Goal: Transaction & Acquisition: Purchase product/service

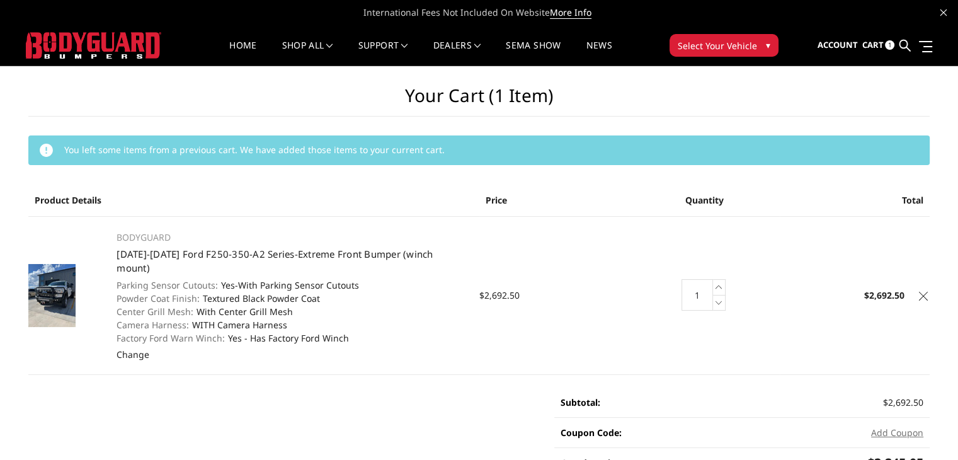
click at [928, 292] on icon at bounding box center [923, 296] width 9 height 9
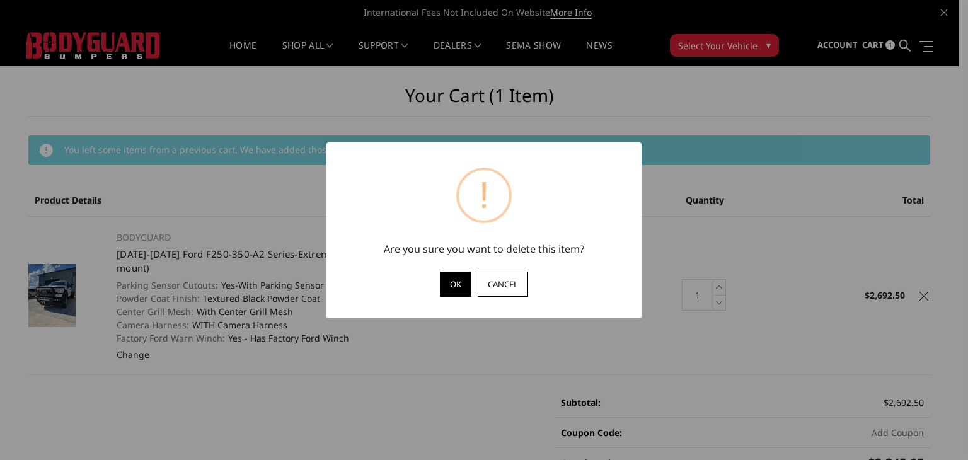
click at [452, 286] on button "OK" at bounding box center [456, 284] width 32 height 25
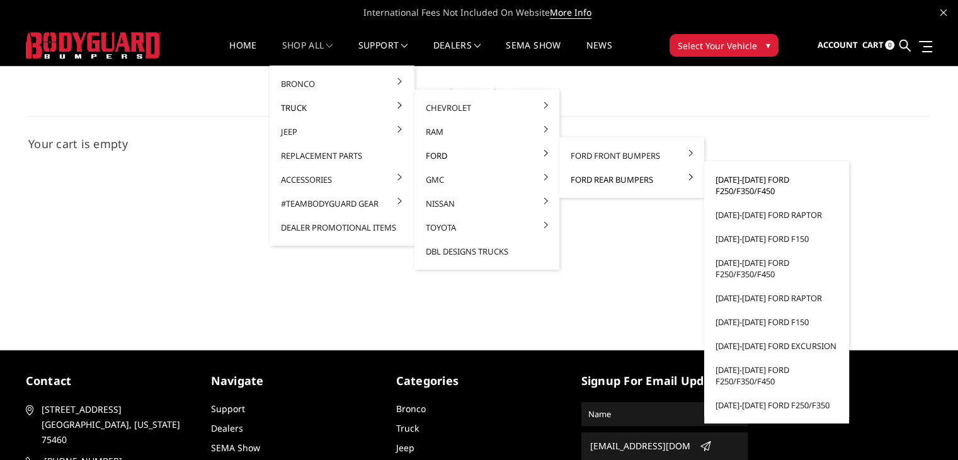
click at [718, 187] on link "[DATE]-[DATE] Ford F250/F350/F450" at bounding box center [777, 185] width 135 height 35
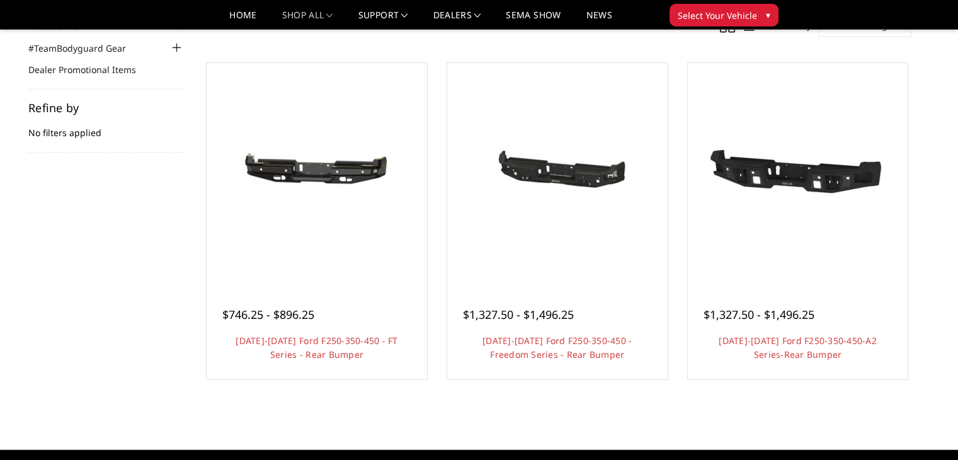
scroll to position [189, 0]
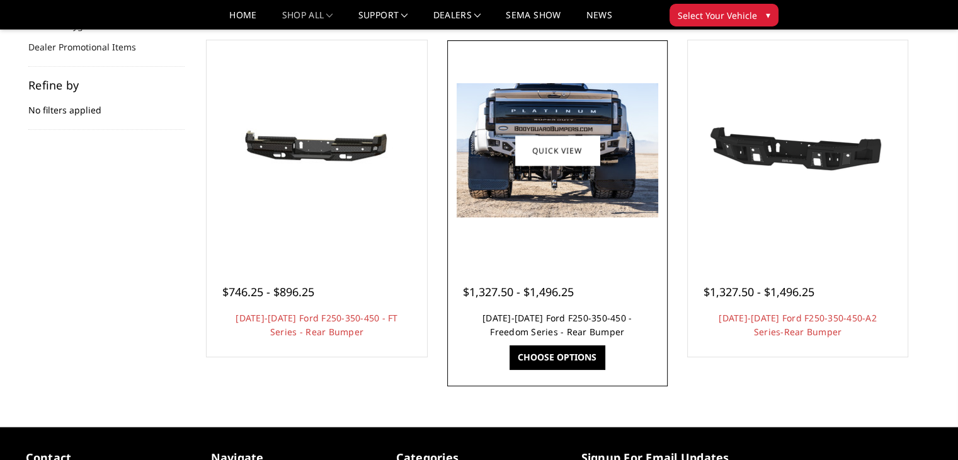
drag, startPoint x: 521, startPoint y: 319, endPoint x: 522, endPoint y: 313, distance: 6.3
click at [522, 318] on link "[DATE]-[DATE] Ford F250-350-450 - Freedom Series - Rear Bumper" at bounding box center [557, 325] width 149 height 26
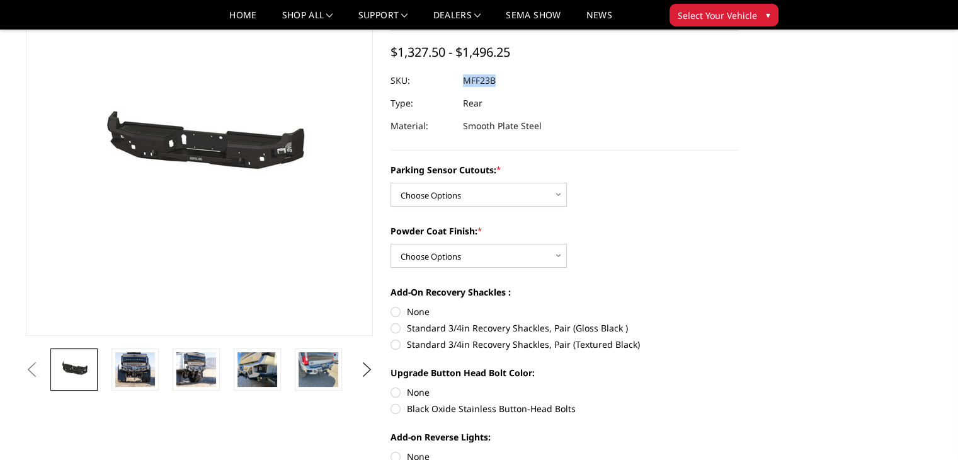
scroll to position [126, 0]
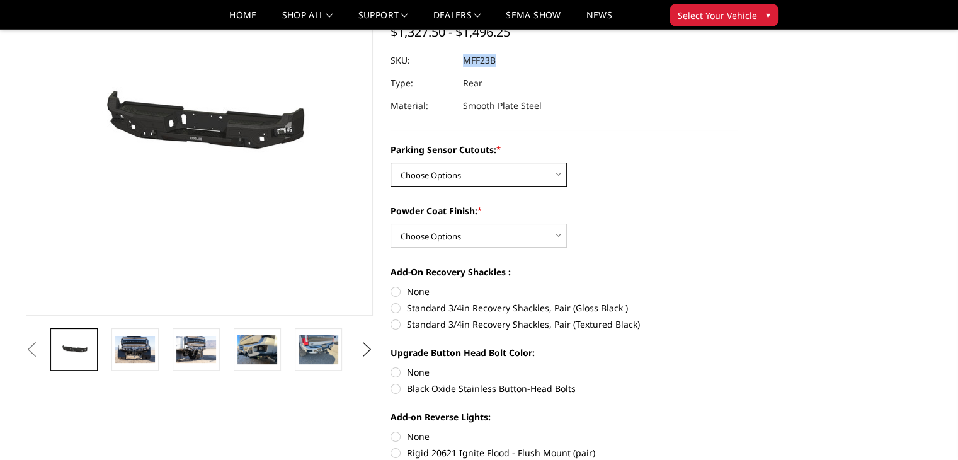
click at [464, 178] on select "Choose Options No - Without Parking Sensor Cutouts Yes - With Parking Sensor Cu…" at bounding box center [479, 175] width 176 height 24
select select "2559"
click at [391, 163] on select "Choose Options No - Without Parking Sensor Cutouts Yes - With Parking Sensor Cu…" at bounding box center [479, 175] width 176 height 24
click at [441, 233] on select "Choose Options Bare Metal Textured Black Powder Coat" at bounding box center [479, 236] width 176 height 24
select select "2561"
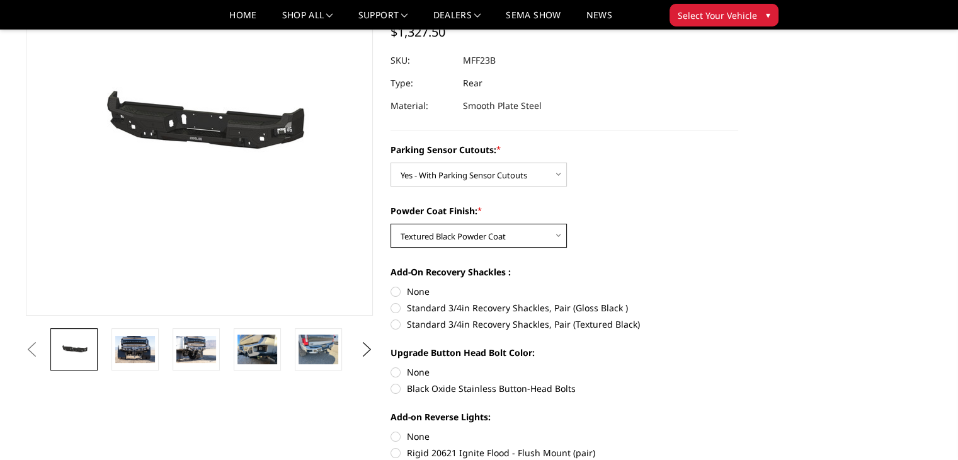
click at [391, 224] on select "Choose Options Bare Metal Textured Black Powder Coat" at bounding box center [479, 236] width 176 height 24
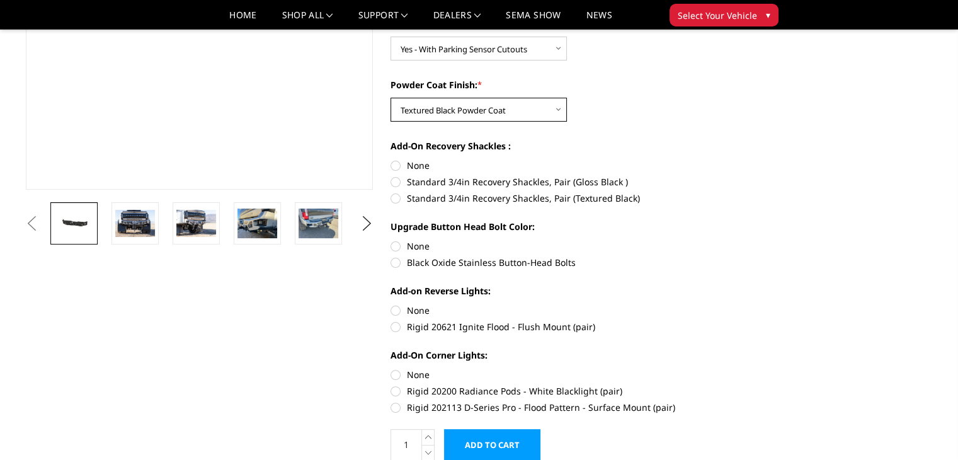
scroll to position [504, 0]
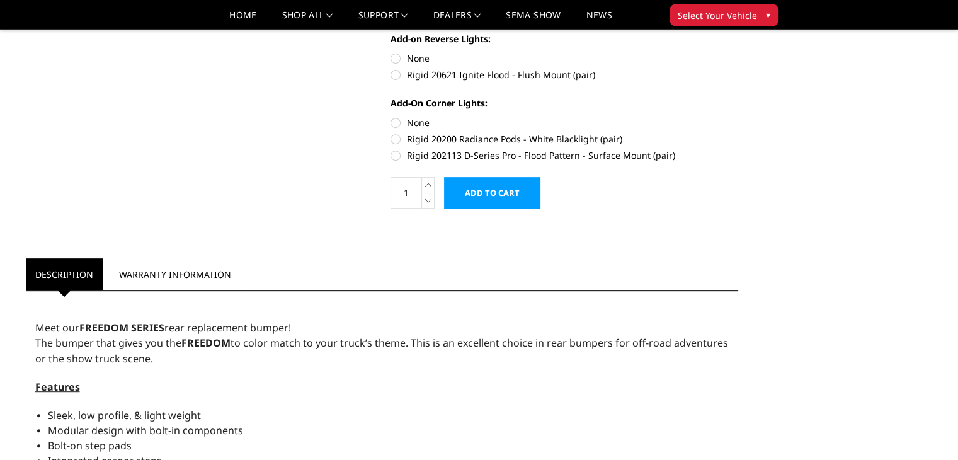
click at [488, 189] on input "Add to Cart" at bounding box center [492, 193] width 96 height 32
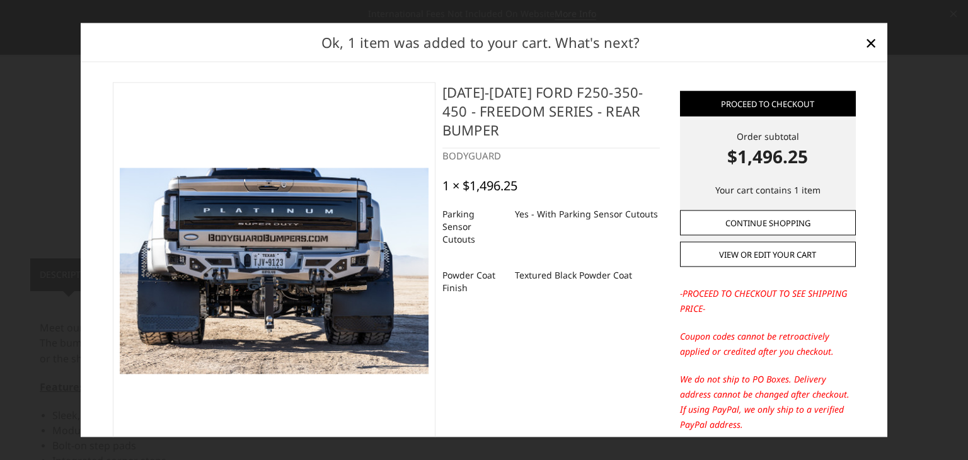
click at [721, 219] on link "Continue Shopping" at bounding box center [768, 222] width 176 height 25
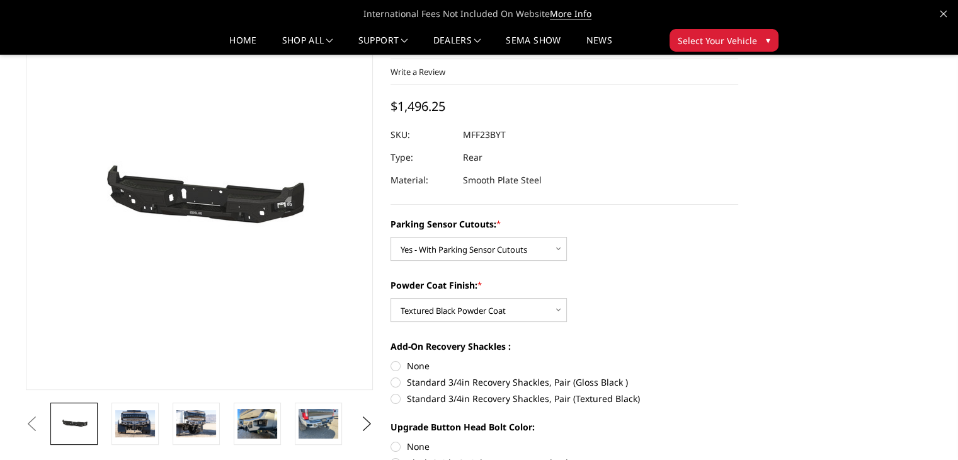
scroll to position [0, 0]
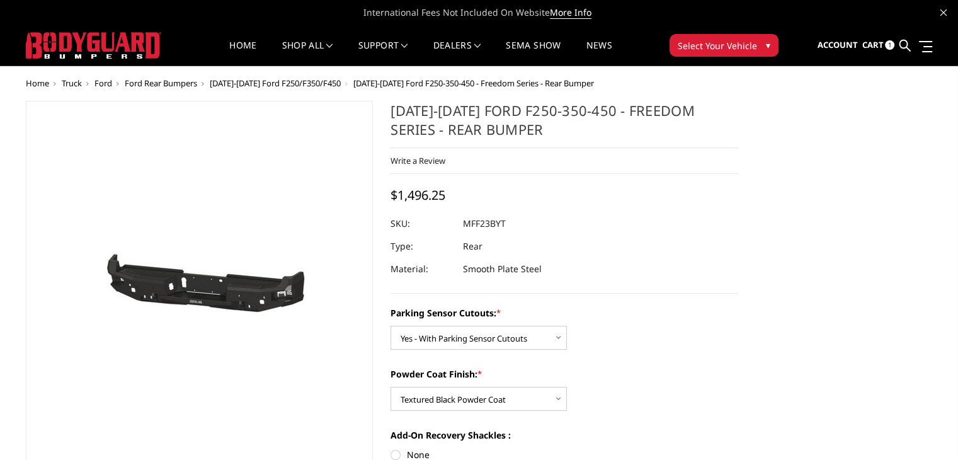
click at [885, 33] on link "Cart 1" at bounding box center [878, 45] width 33 height 34
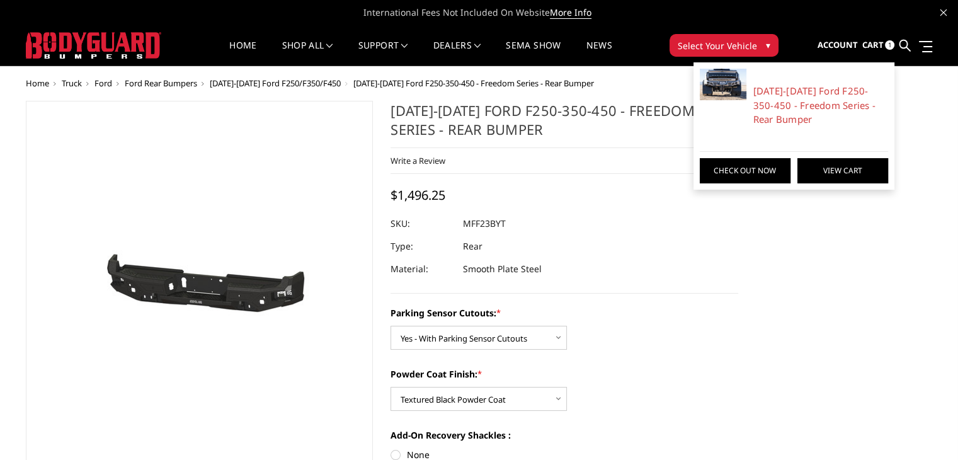
click at [827, 173] on link "View Cart" at bounding box center [843, 170] width 91 height 25
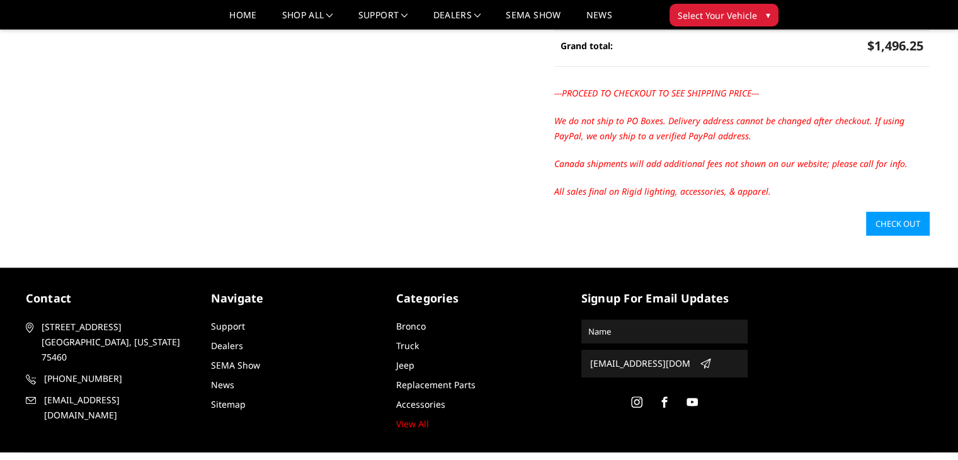
scroll to position [325, 0]
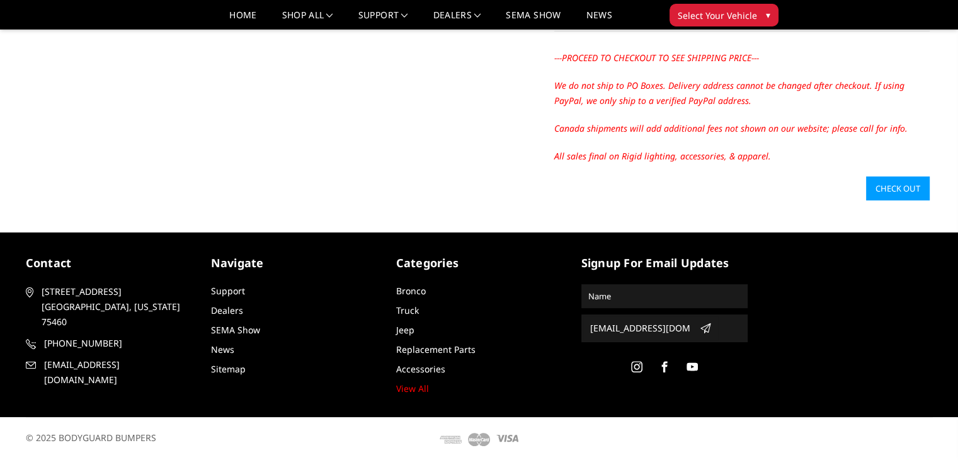
click at [914, 202] on body "International Fees Not Included On Website More Info Home shop all Bronco 2021-…" at bounding box center [479, 88] width 958 height 744
click at [904, 181] on link "Check out" at bounding box center [898, 188] width 64 height 24
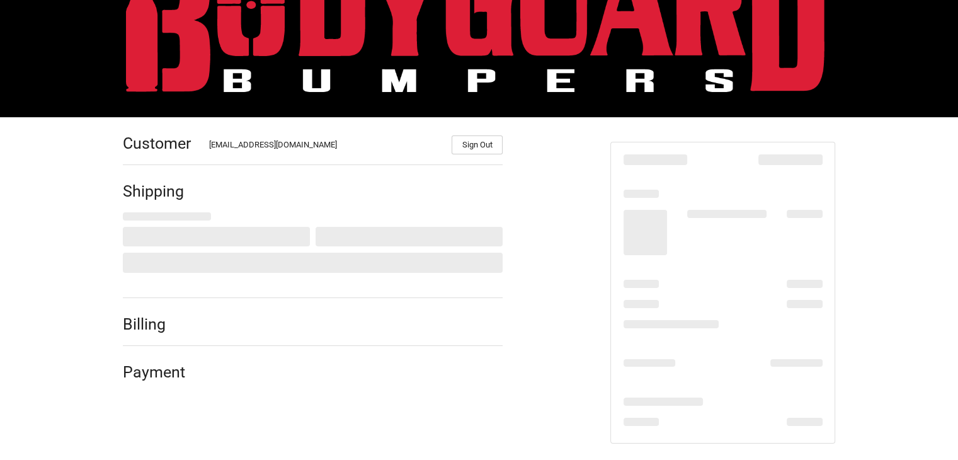
scroll to position [80, 0]
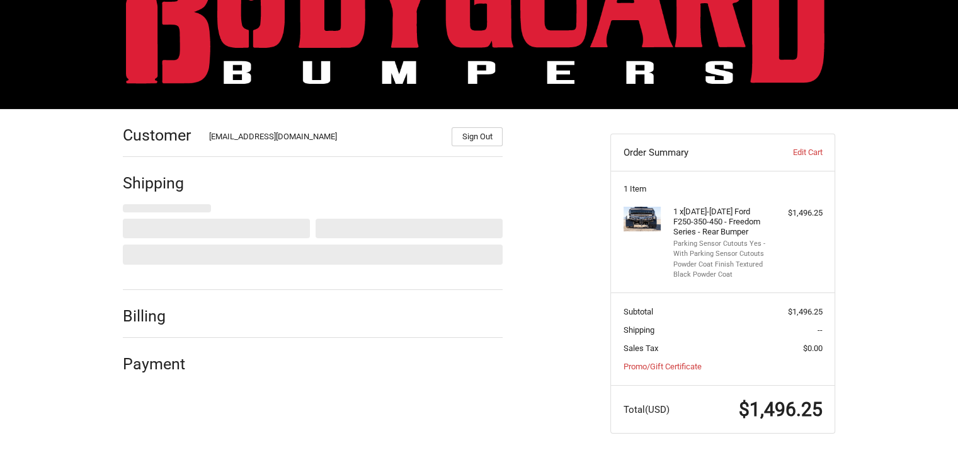
select select "US"
select select "KY"
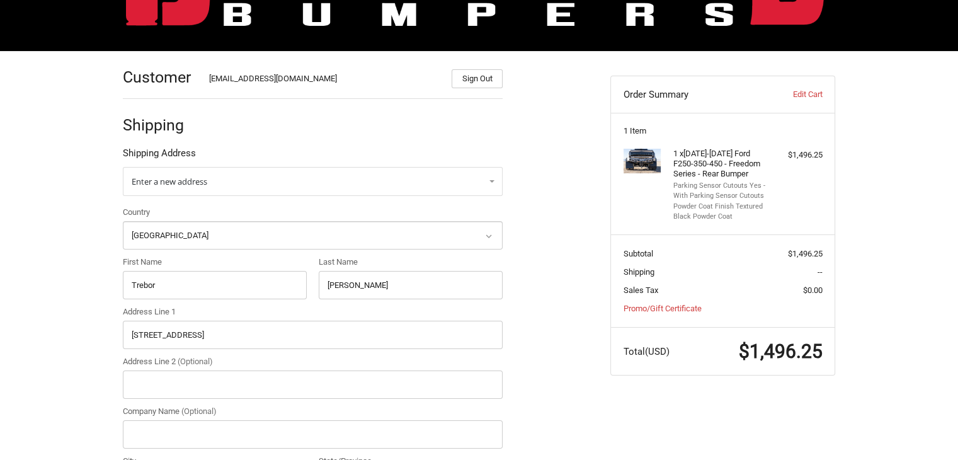
scroll to position [206, 0]
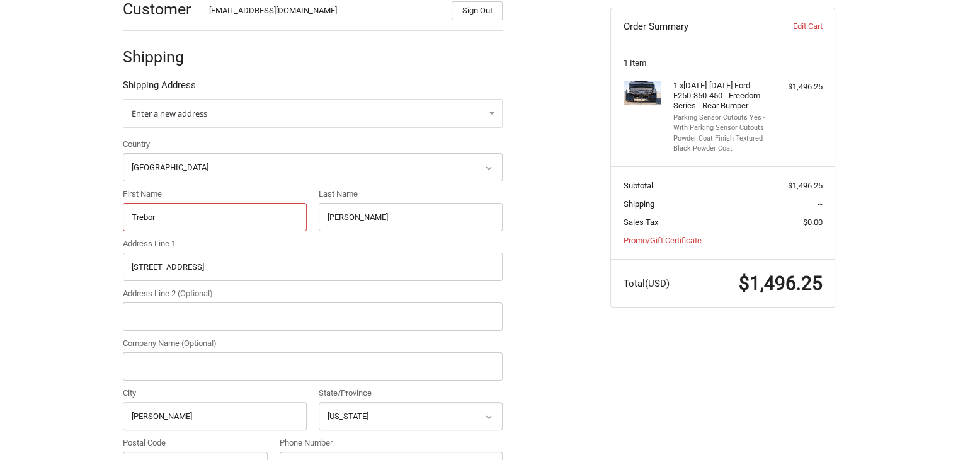
drag, startPoint x: 170, startPoint y: 215, endPoint x: 111, endPoint y: 217, distance: 58.7
click at [111, 217] on div "Customer [EMAIL_ADDRESS][DOMAIN_NAME] Sign Out Shipping Shipping Address Enter …" at bounding box center [479, 439] width 756 height 912
paste input "[PERSON_NAME]"
click at [162, 218] on input "[PERSON_NAME]" at bounding box center [215, 217] width 184 height 28
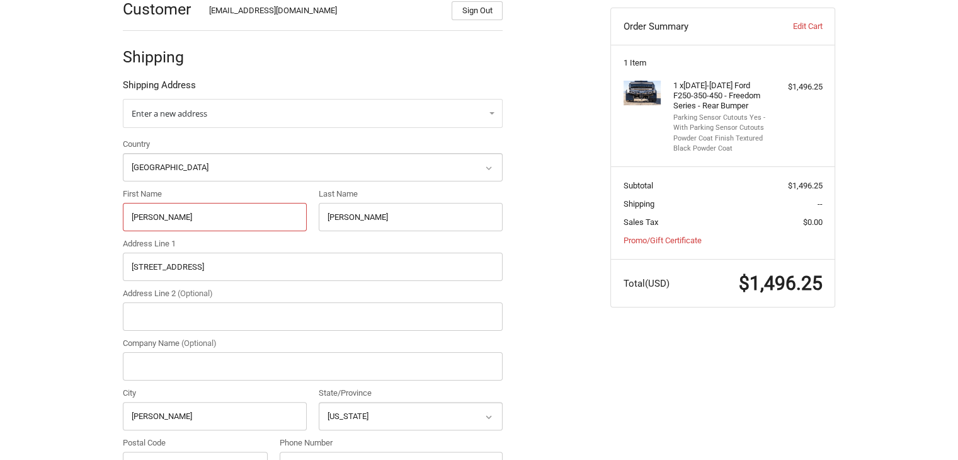
type input "[PERSON_NAME]"
paste input "[PERSON_NAME]"
drag, startPoint x: 371, startPoint y: 215, endPoint x: 279, endPoint y: 210, distance: 91.5
click at [279, 210] on div "Country Select a country Afghanistan Åland Islands Albania Algeria American Sam…" at bounding box center [313, 312] width 393 height 348
type input "Smith"
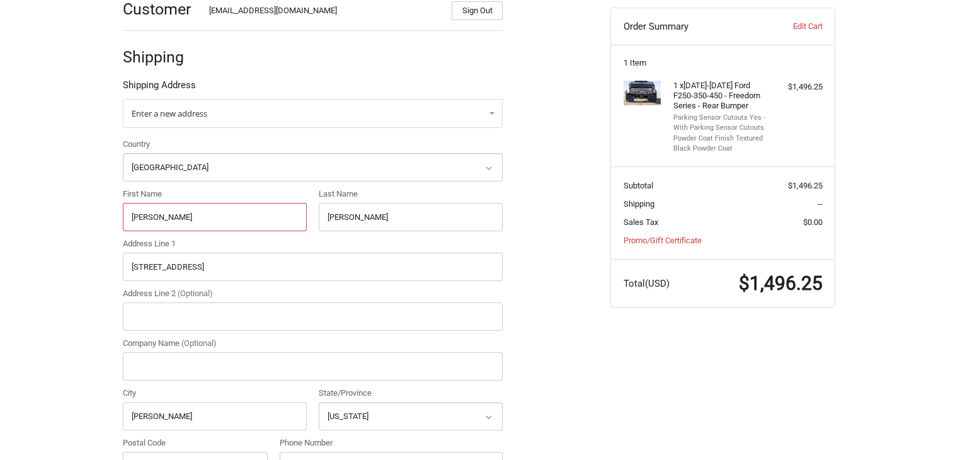
drag, startPoint x: 175, startPoint y: 219, endPoint x: 148, endPoint y: 219, distance: 27.1
click at [148, 219] on input "Kile Smith" at bounding box center [215, 217] width 184 height 28
type input "Kile"
click at [209, 310] on input "Address Line 2 (Optional)" at bounding box center [313, 316] width 380 height 28
click at [161, 356] on input "Company Name (Optional)" at bounding box center [313, 366] width 380 height 28
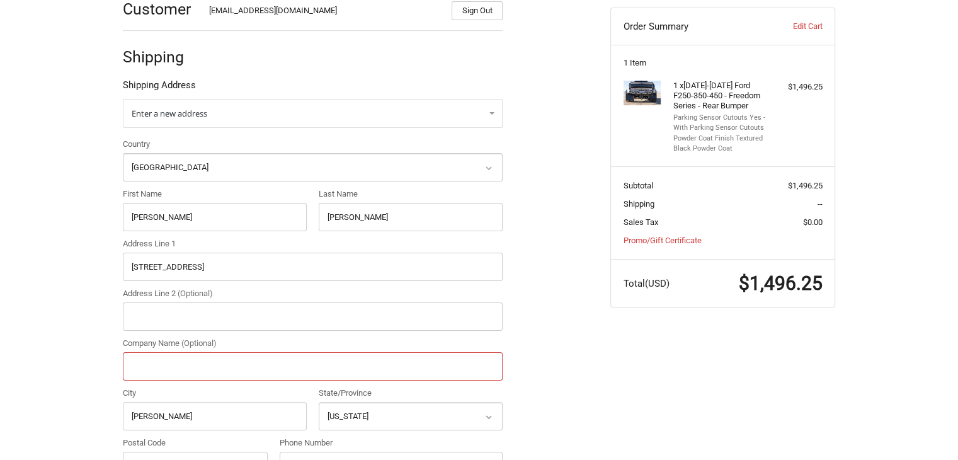
paste input "Ajax Estate Management"
type input "Ajax Estate Management"
drag, startPoint x: 234, startPoint y: 266, endPoint x: 124, endPoint y: 259, distance: 110.5
click at [124, 259] on input "1193 Bubbie Ridge" at bounding box center [313, 267] width 380 height 28
paste input "50 Mountain Shadow Way"
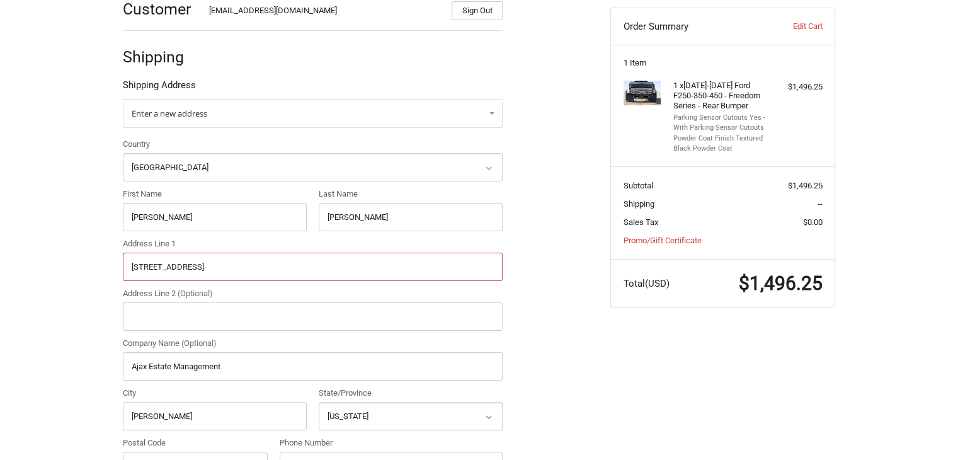
type input "50 Mountain Shadow Way"
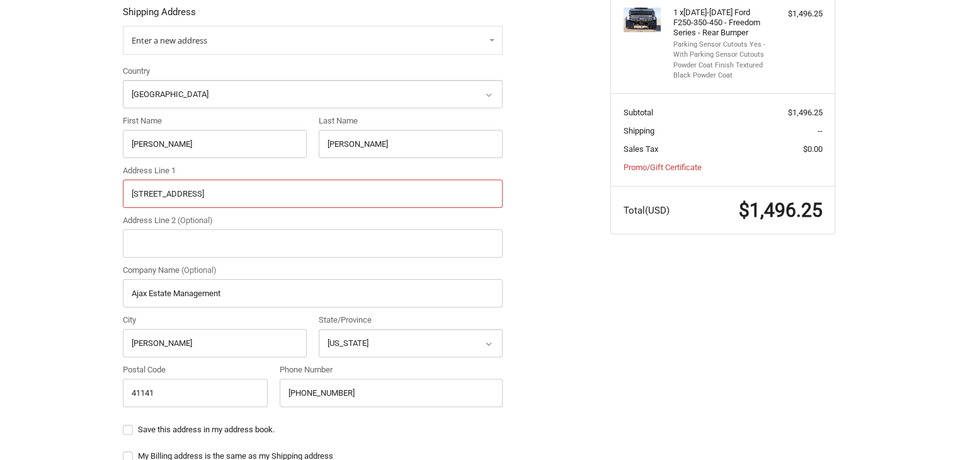
scroll to position [395, 0]
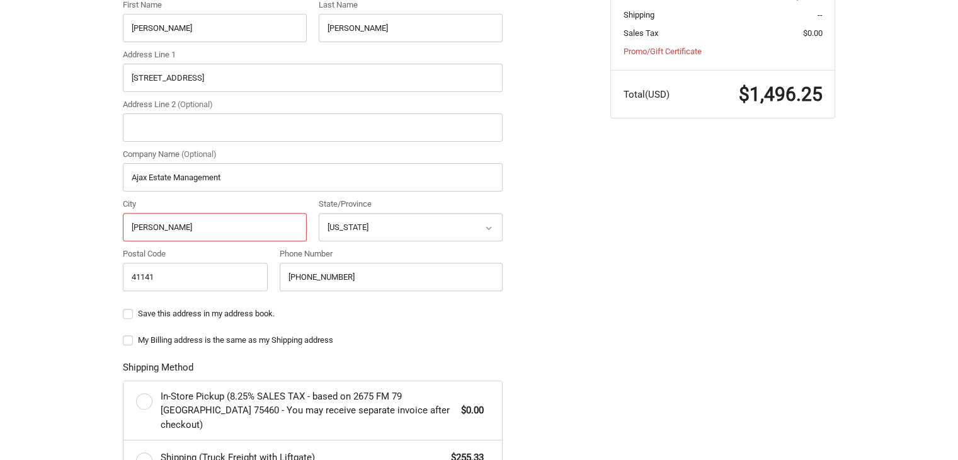
drag, startPoint x: 202, startPoint y: 233, endPoint x: 122, endPoint y: 227, distance: 80.8
click at [122, 227] on div "City Garrison" at bounding box center [215, 219] width 196 height 43
paste input "Snowmass CO 81654"
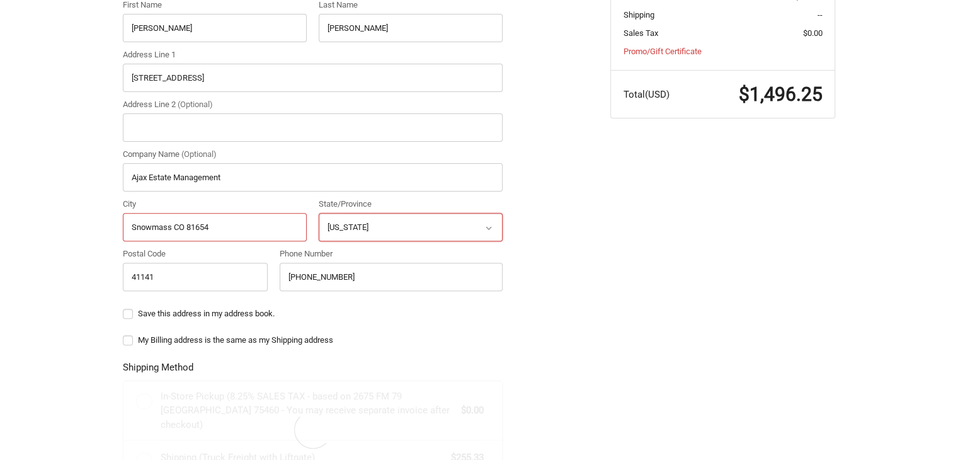
type input "Snowmass CO 81654"
click at [319, 224] on select "Select a state Alabama Alaska American Samoa Arizona Arkansas Armed Forces Amer…" at bounding box center [411, 227] width 184 height 28
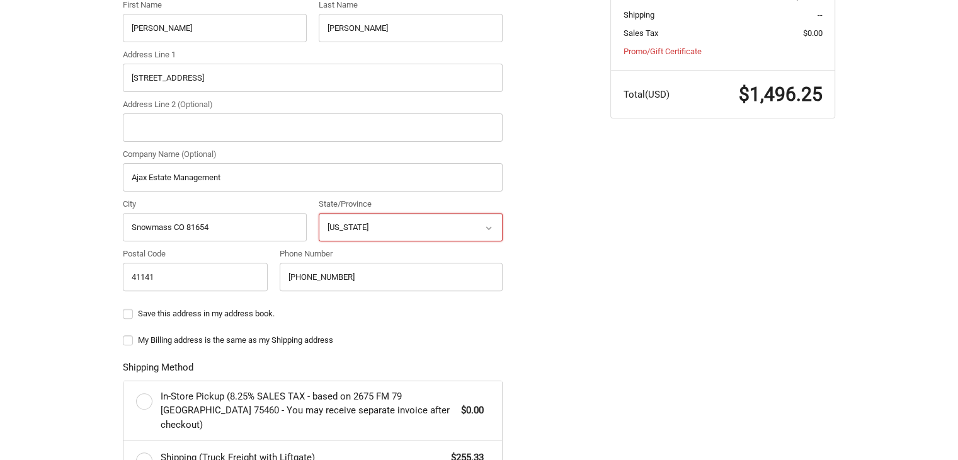
click at [350, 222] on select "Select a state Alabama Alaska American Samoa Arizona Arkansas Armed Forces Amer…" at bounding box center [411, 227] width 184 height 28
select select "CO"
click at [319, 213] on select "Select a state Alabama Alaska American Samoa Arizona Arkansas Armed Forces Amer…" at bounding box center [411, 227] width 184 height 28
click at [193, 225] on input "Snowmass CO 81654" at bounding box center [215, 227] width 184 height 28
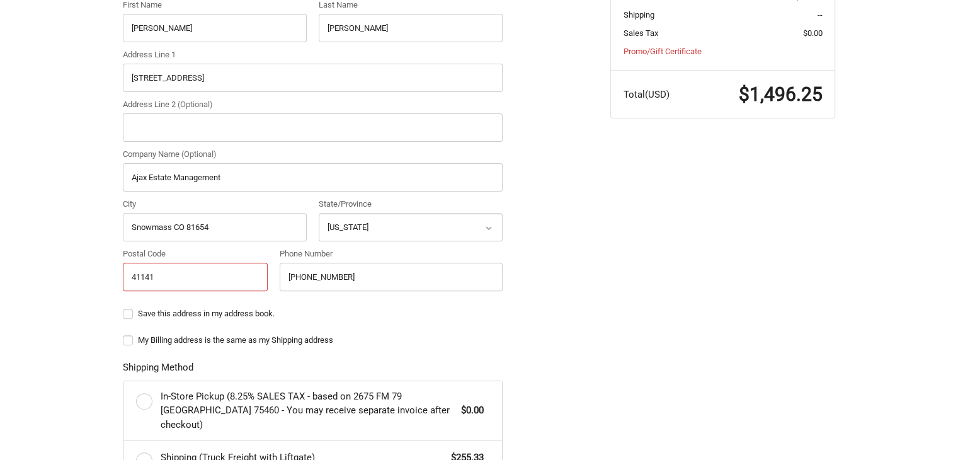
drag, startPoint x: 176, startPoint y: 272, endPoint x: 112, endPoint y: 270, distance: 64.3
click at [110, 272] on div "Customer orders@bumperonly.com Sign Out Shipping Shipping Address Enter a new a…" at bounding box center [479, 250] width 756 height 912
paste input "81654"
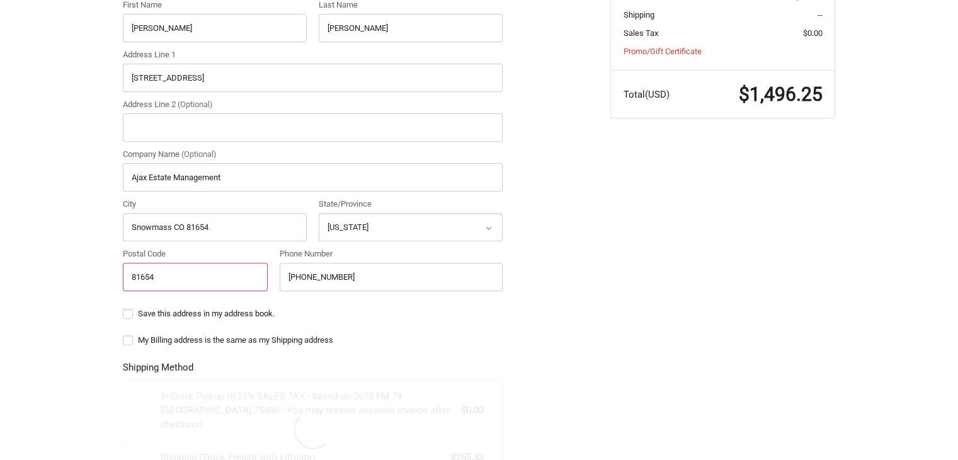
type input "81654"
drag, startPoint x: 214, startPoint y: 234, endPoint x: 174, endPoint y: 228, distance: 40.1
click at [174, 228] on input "Snowmass CO 81654" at bounding box center [215, 227] width 184 height 28
type input "Snowmass"
drag, startPoint x: 349, startPoint y: 273, endPoint x: 253, endPoint y: 265, distance: 96.8
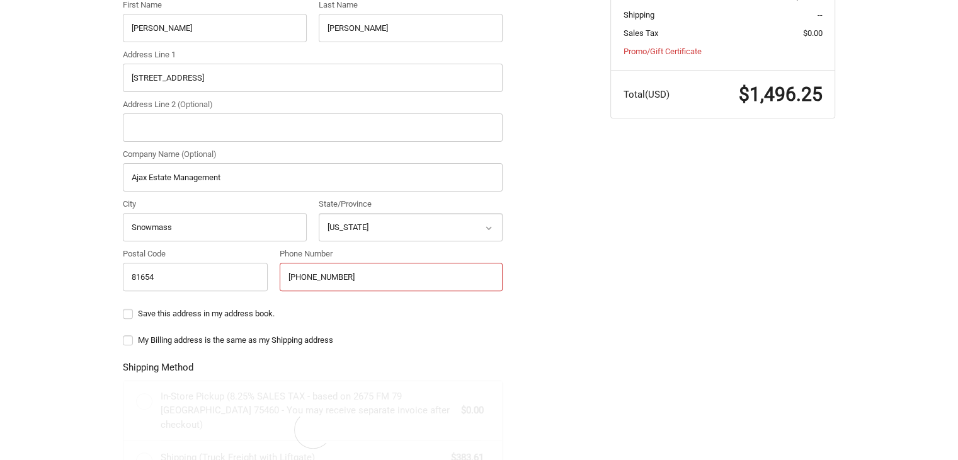
click at [253, 265] on div "Country Select a country Afghanistan Åland Islands Albania Algeria American Sam…" at bounding box center [313, 123] width 393 height 348
paste input "231-590-6333"
type input "+1 231-590-6333"
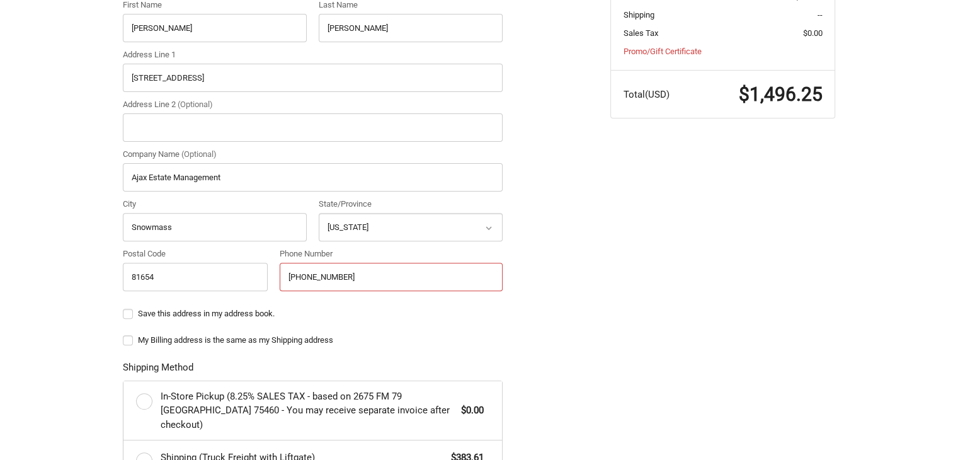
scroll to position [521, 0]
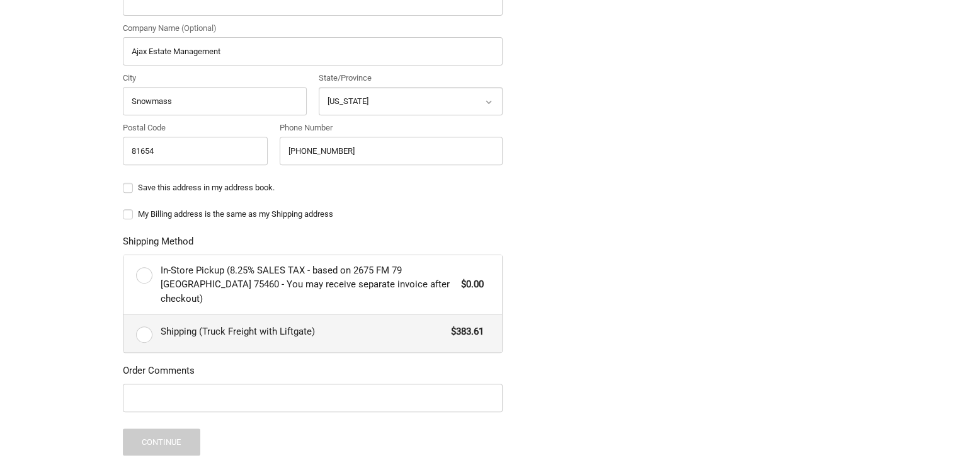
click at [295, 325] on span "Shipping (Truck Freight with Liftgate)" at bounding box center [303, 332] width 285 height 14
click at [124, 314] on input "Shipping (Truck Freight with Liftgate) $383.61" at bounding box center [124, 314] width 1 height 1
radio input "true"
click at [140, 384] on input "Order Comments" at bounding box center [313, 398] width 380 height 28
paste input "20813"
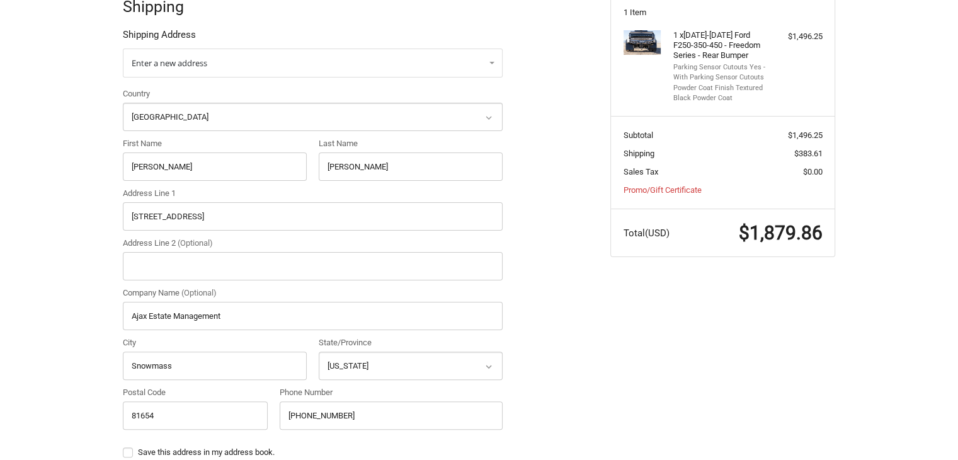
scroll to position [247, 0]
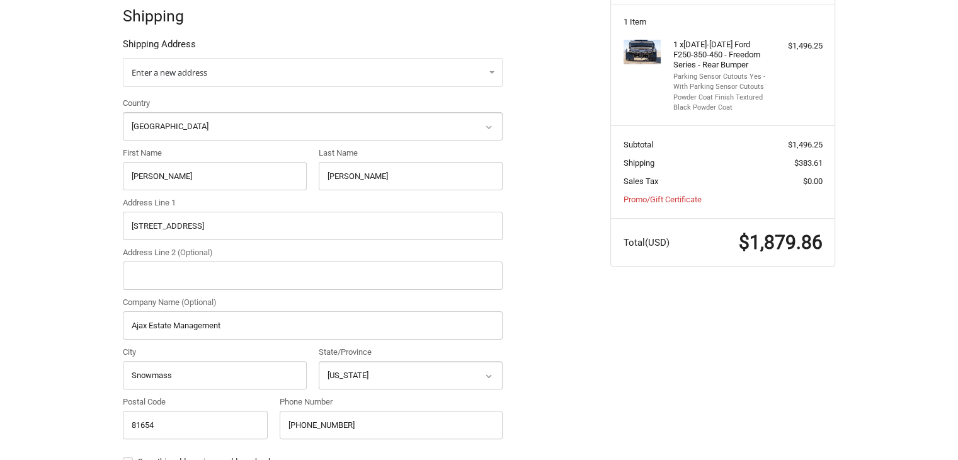
type input "PO 20813"
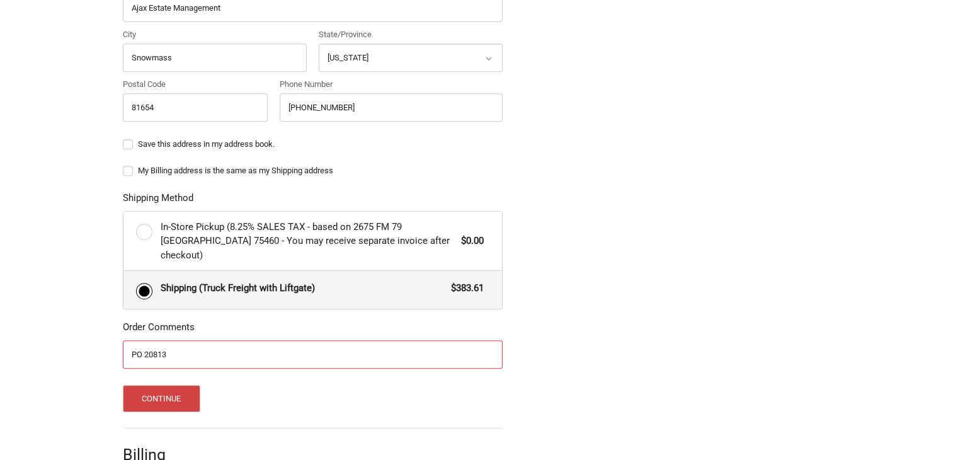
scroll to position [625, 0]
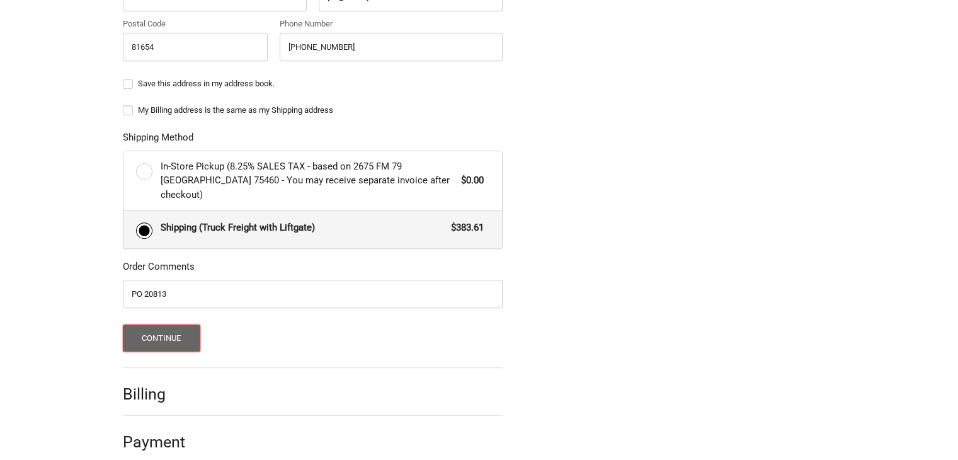
click at [139, 325] on button "Continue" at bounding box center [162, 338] width 78 height 27
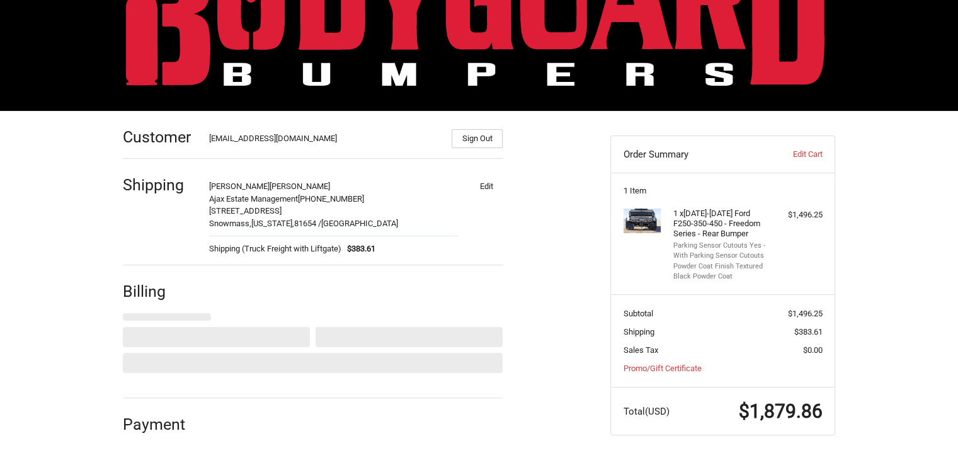
scroll to position [78, 0]
select select "US"
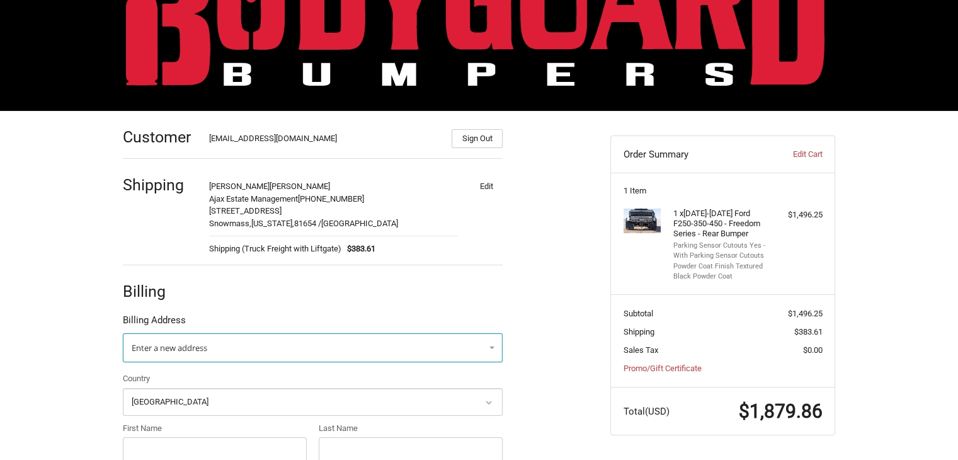
scroll to position [204, 0]
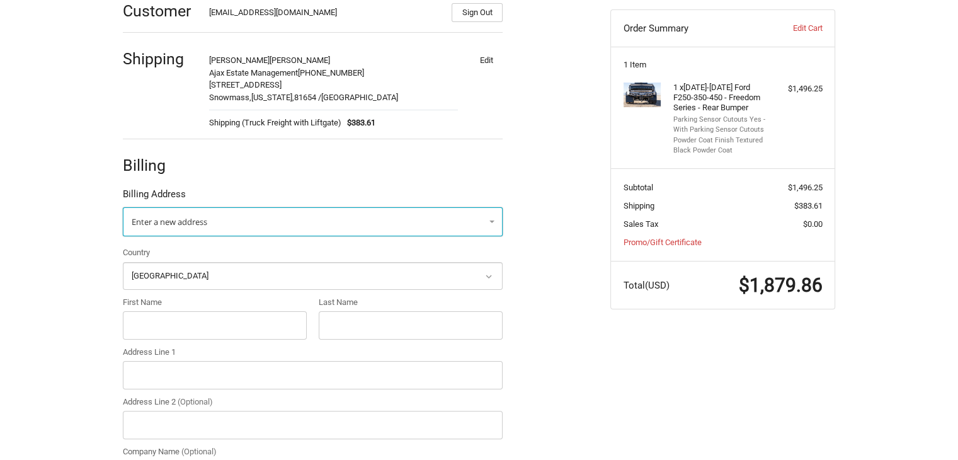
click at [301, 214] on link "Enter a new address" at bounding box center [313, 221] width 380 height 29
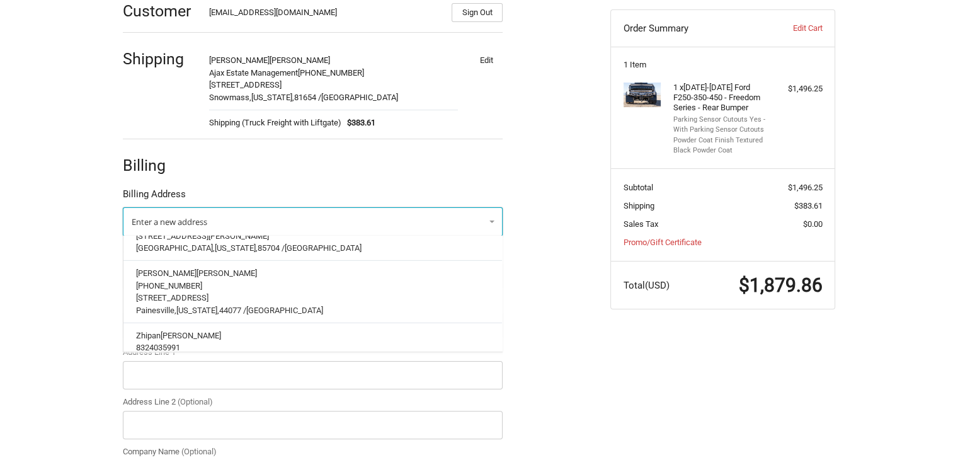
scroll to position [4222, 0]
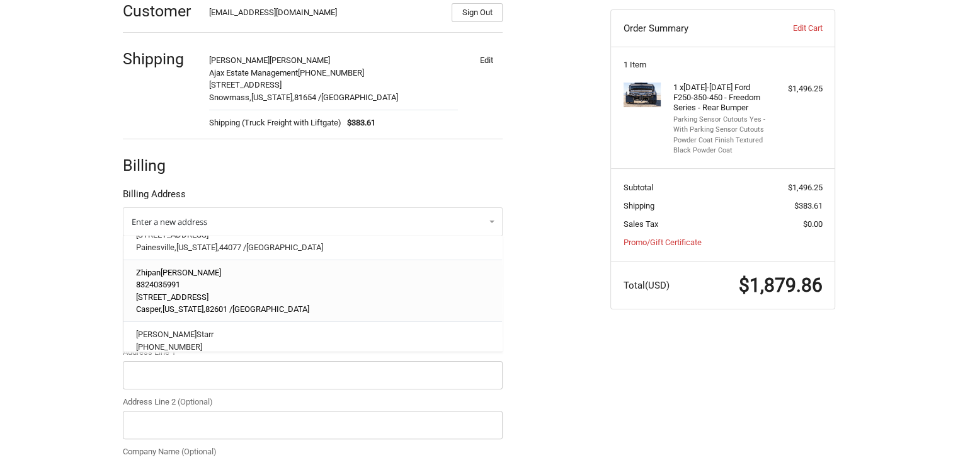
click at [260, 290] on p "312 W. 2nd St, #1358" at bounding box center [313, 296] width 354 height 13
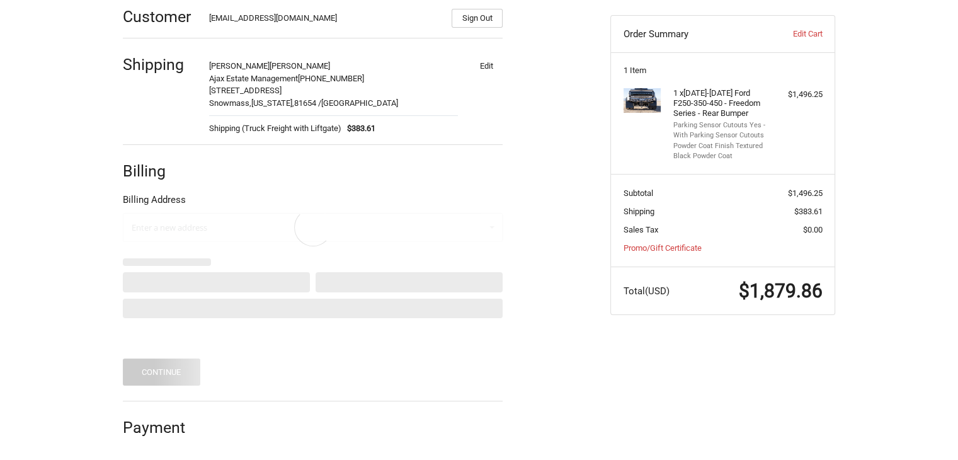
scroll to position [135, 0]
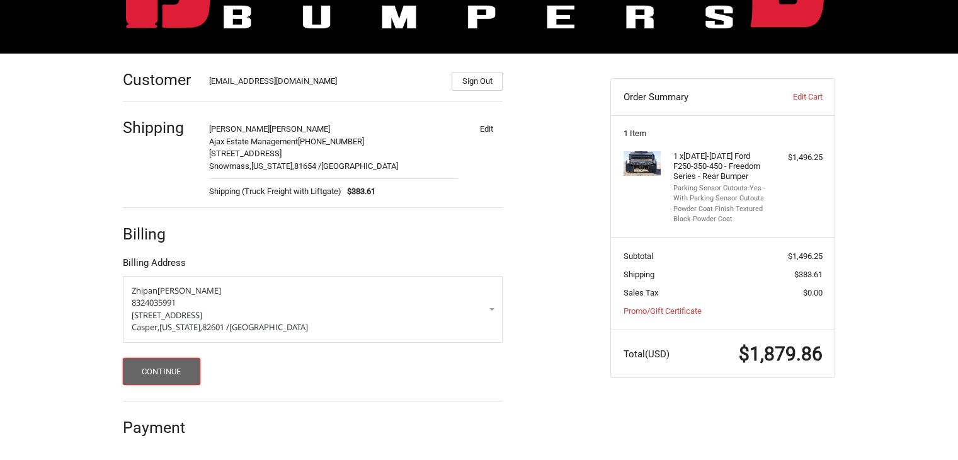
click at [146, 371] on button "Continue" at bounding box center [162, 371] width 78 height 27
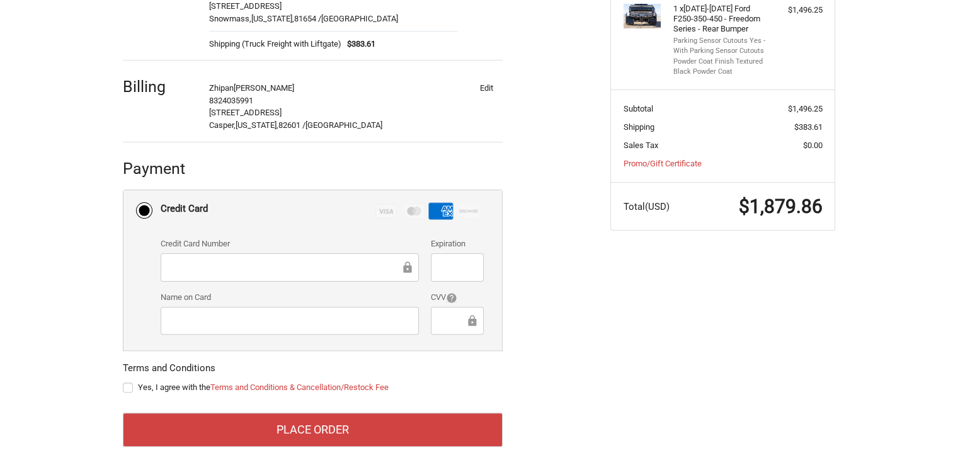
scroll to position [296, 0]
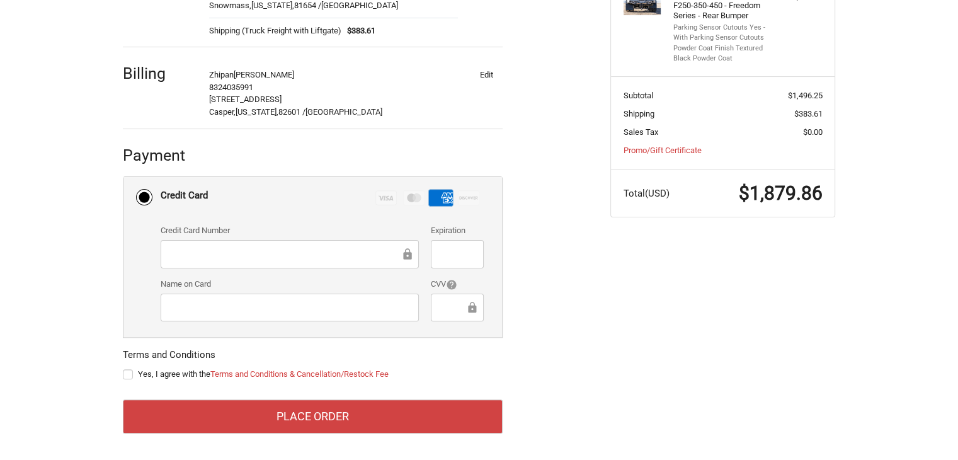
click at [128, 376] on label "Yes, I agree with the Terms and Conditions & Cancellation/Restock Fee" at bounding box center [313, 374] width 380 height 10
click at [124, 369] on input "Yes, I agree with the Terms and Conditions & Cancellation/Restock Fee" at bounding box center [123, 368] width 1 height 1
checkbox input "true"
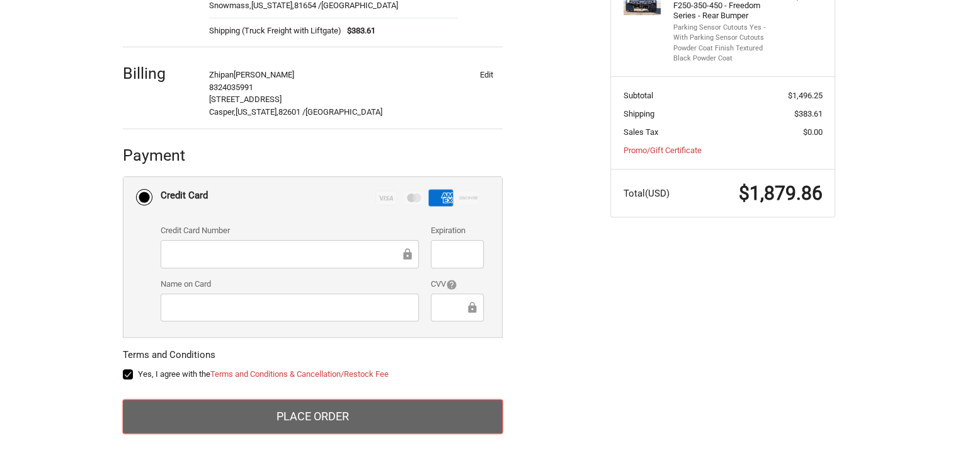
drag, startPoint x: 412, startPoint y: 407, endPoint x: 457, endPoint y: 384, distance: 50.2
click at [414, 405] on button "Place Order" at bounding box center [313, 417] width 380 height 34
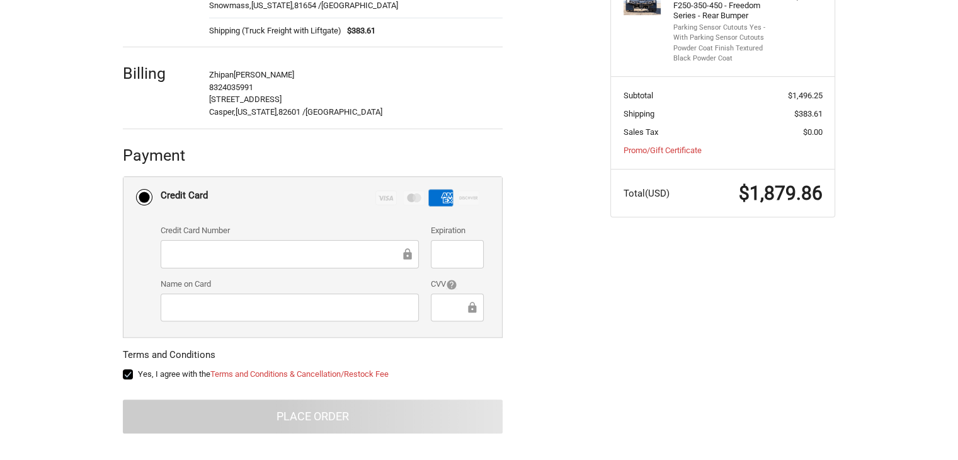
scroll to position [107, 0]
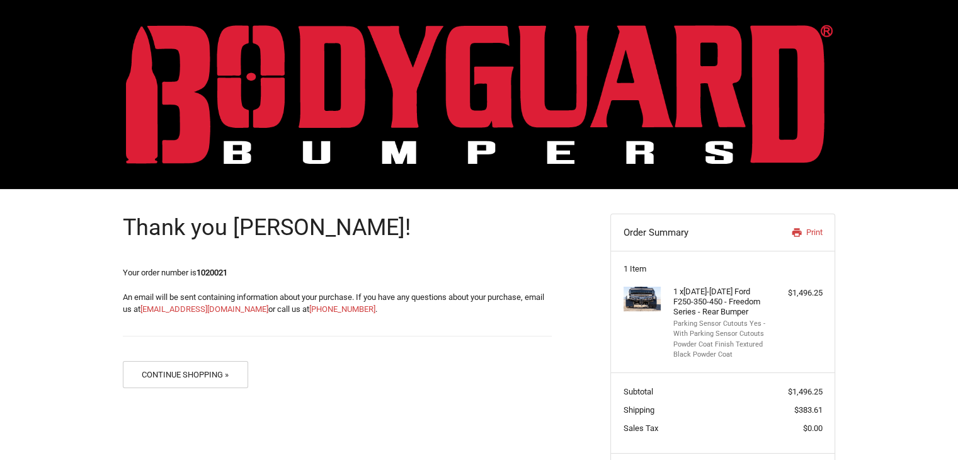
click at [223, 265] on div "Thank you [PERSON_NAME]! Your order number is 1020021 An email will be sent con…" at bounding box center [337, 295] width 429 height 212
copy strong "1020021"
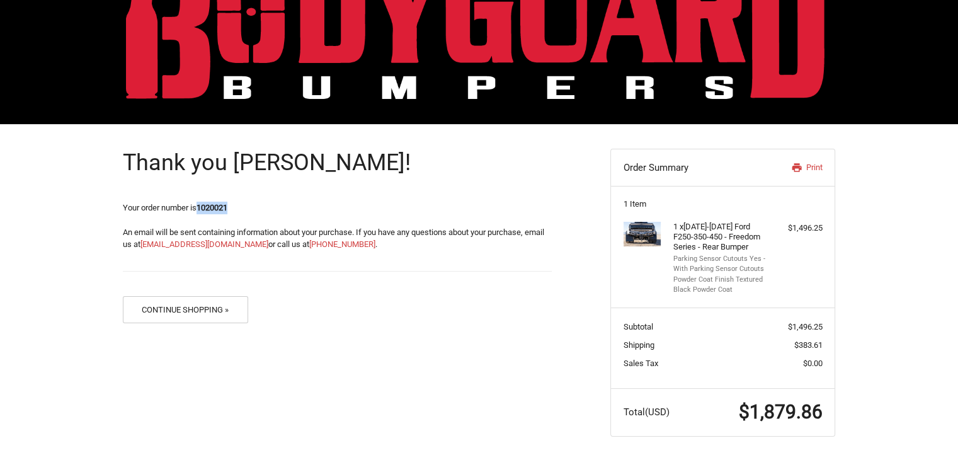
scroll to position [66, 0]
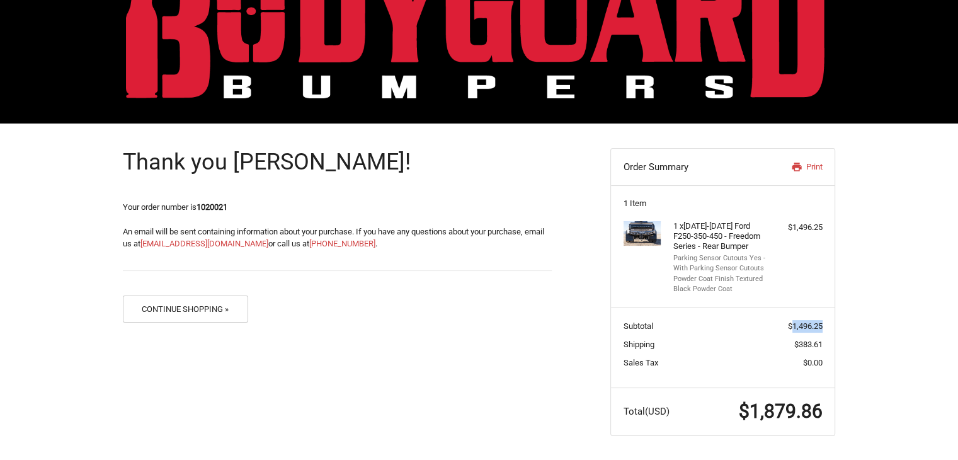
drag, startPoint x: 791, startPoint y: 324, endPoint x: 824, endPoint y: 326, distance: 32.9
click at [824, 326] on section "Subtotal $1,496.25 Shipping $383.61 Sales Tax $0.00" at bounding box center [723, 347] width 224 height 81
copy span "1,496.25"
drag, startPoint x: 798, startPoint y: 343, endPoint x: 820, endPoint y: 341, distance: 22.2
click at [820, 341] on span "$383.61" at bounding box center [809, 344] width 28 height 9
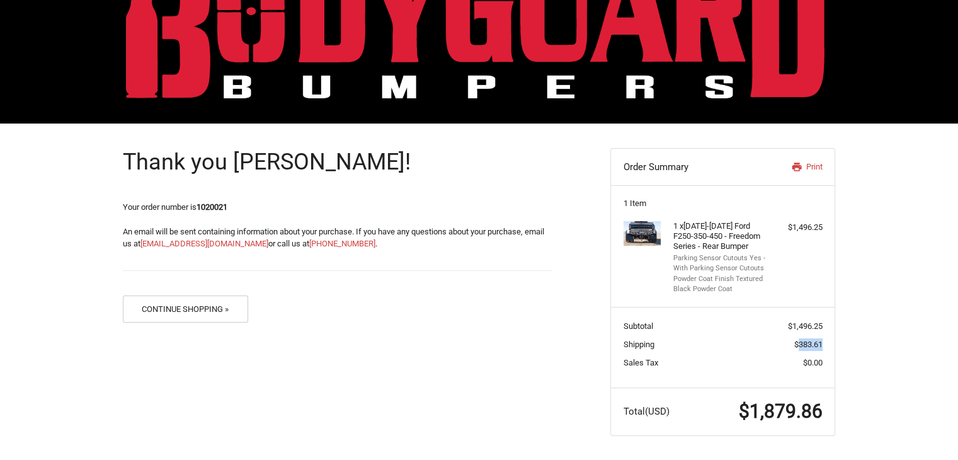
copy span "383.61"
